Goal: Information Seeking & Learning: Learn about a topic

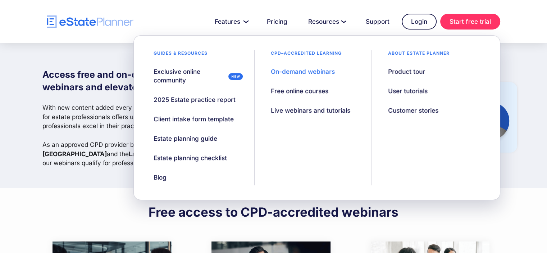
click at [313, 71] on div "On-demand webinars" at bounding box center [303, 71] width 64 height 9
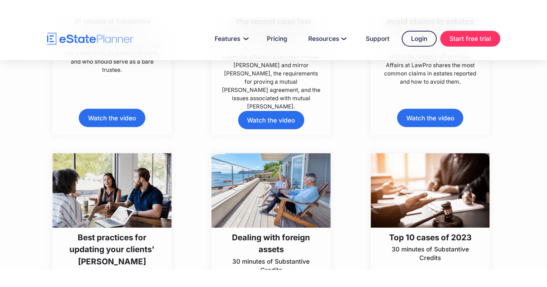
scroll to position [2014, 0]
